Goal: Task Accomplishment & Management: Manage account settings

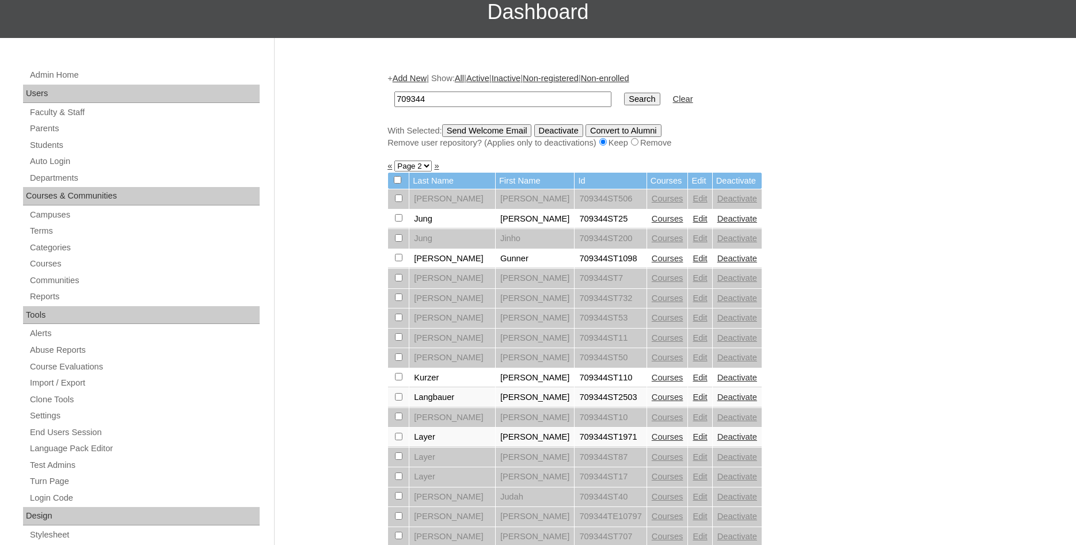
scroll to position [59, 0]
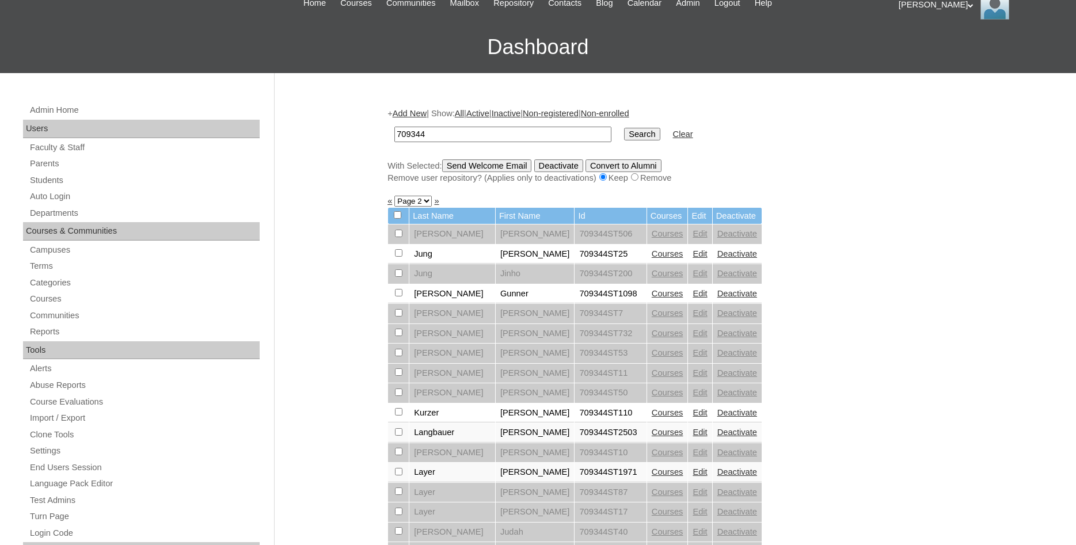
click at [651, 477] on link "Courses" at bounding box center [667, 471] width 32 height 9
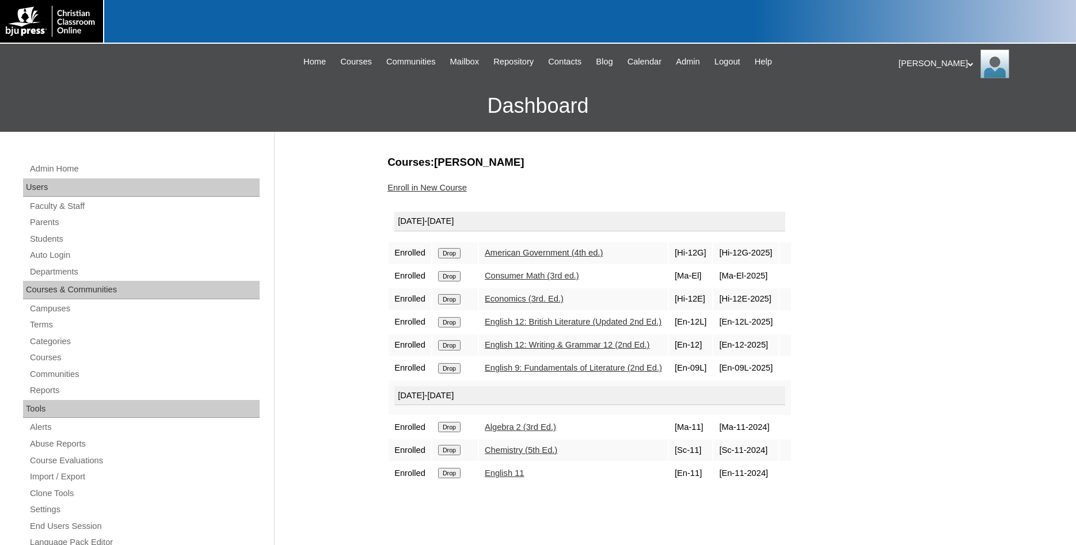
click at [451, 327] on input "Drop" at bounding box center [449, 322] width 22 height 10
